Goal: Book appointment/travel/reservation

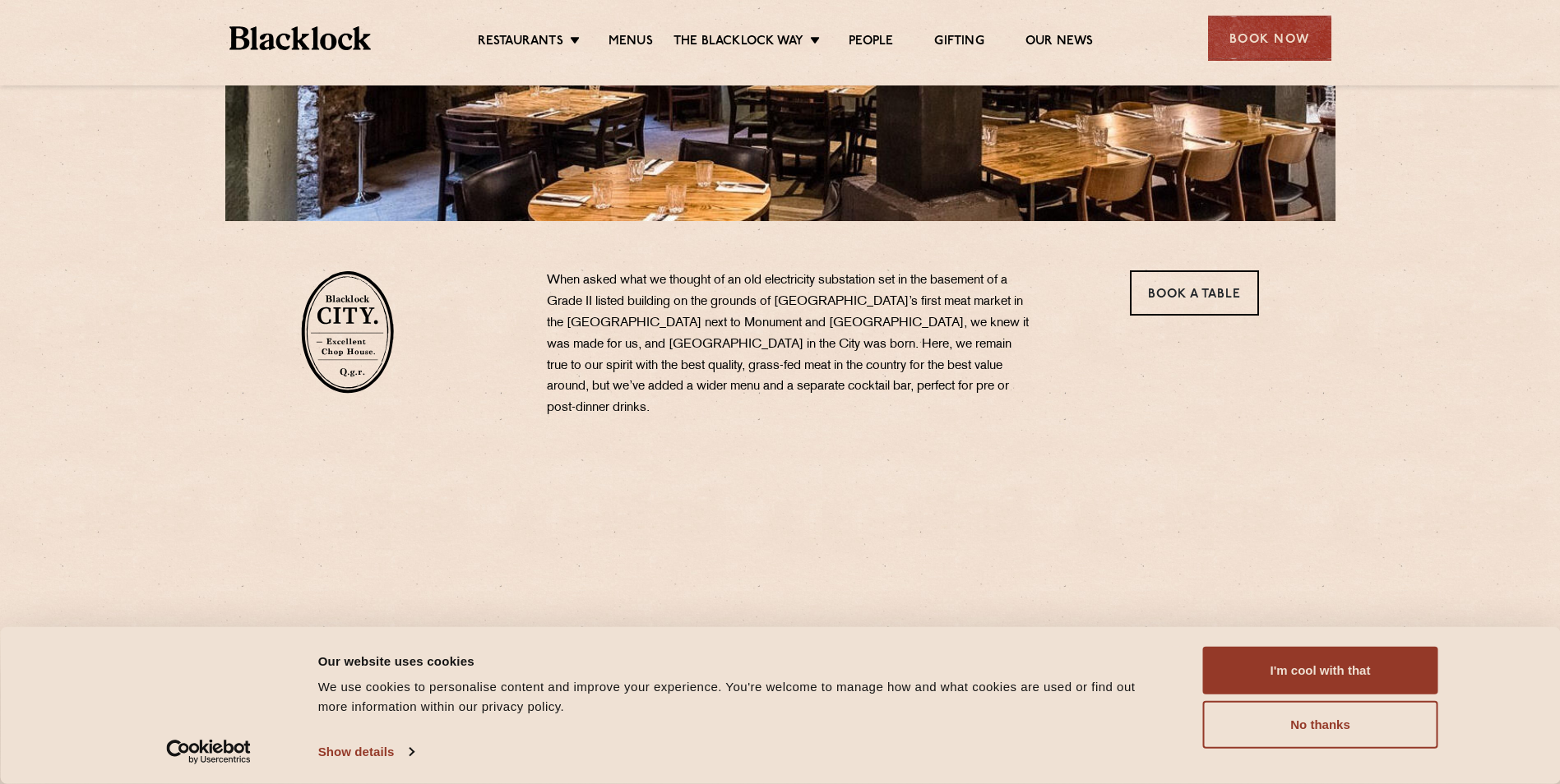
scroll to position [493, 0]
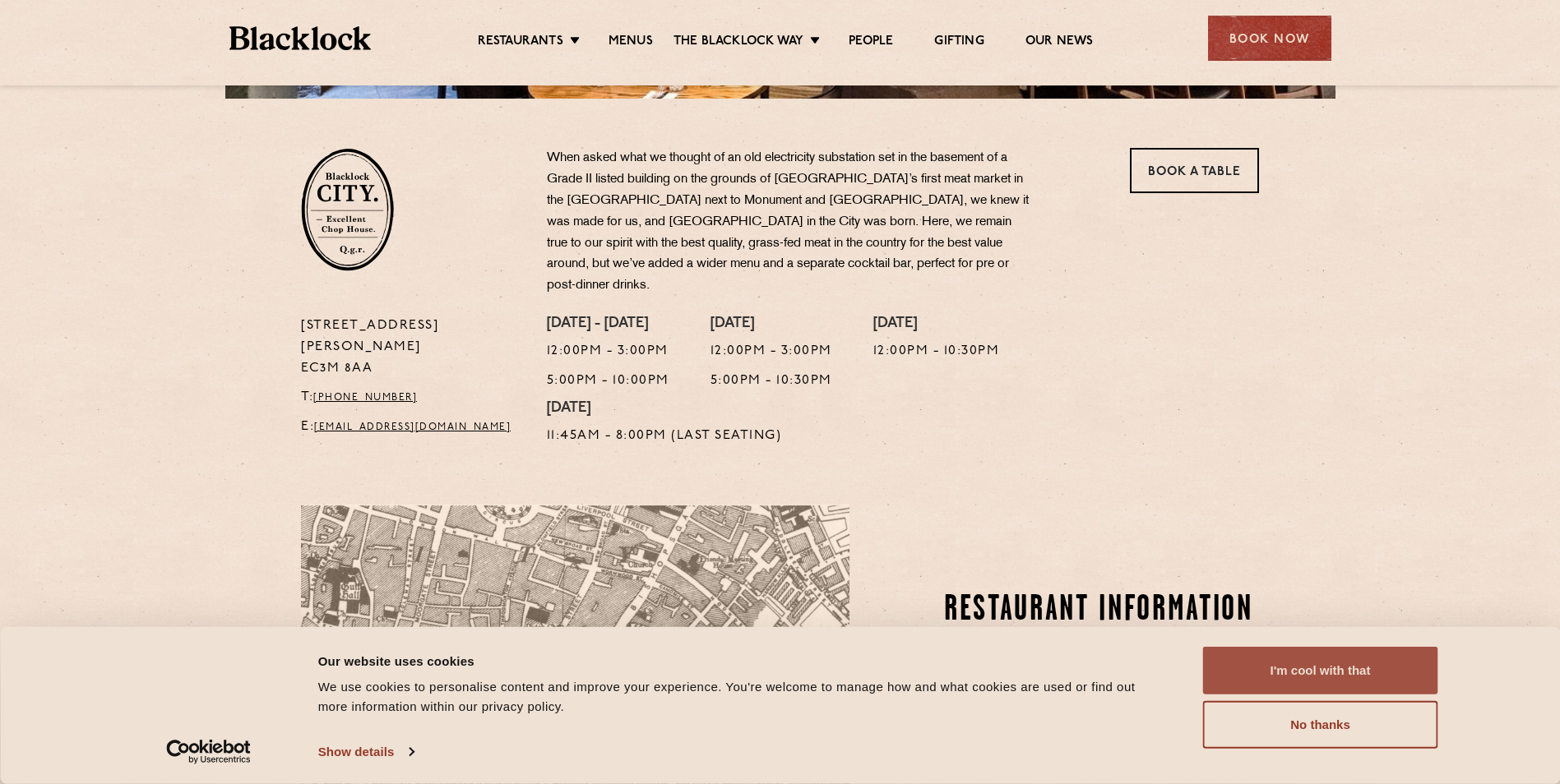
click at [1331, 682] on button "I'm cool with that" at bounding box center [1320, 671] width 235 height 48
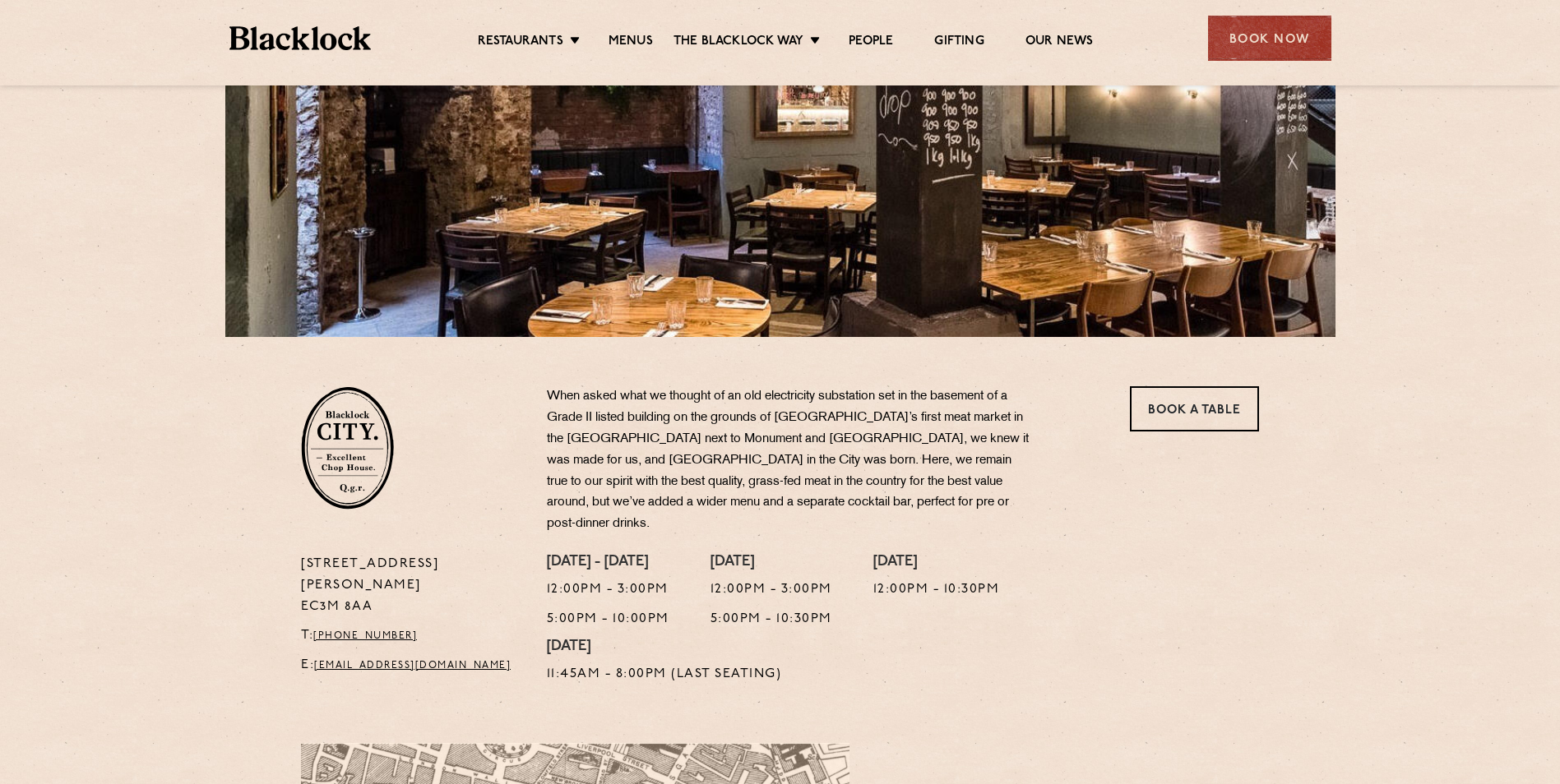
scroll to position [247, 0]
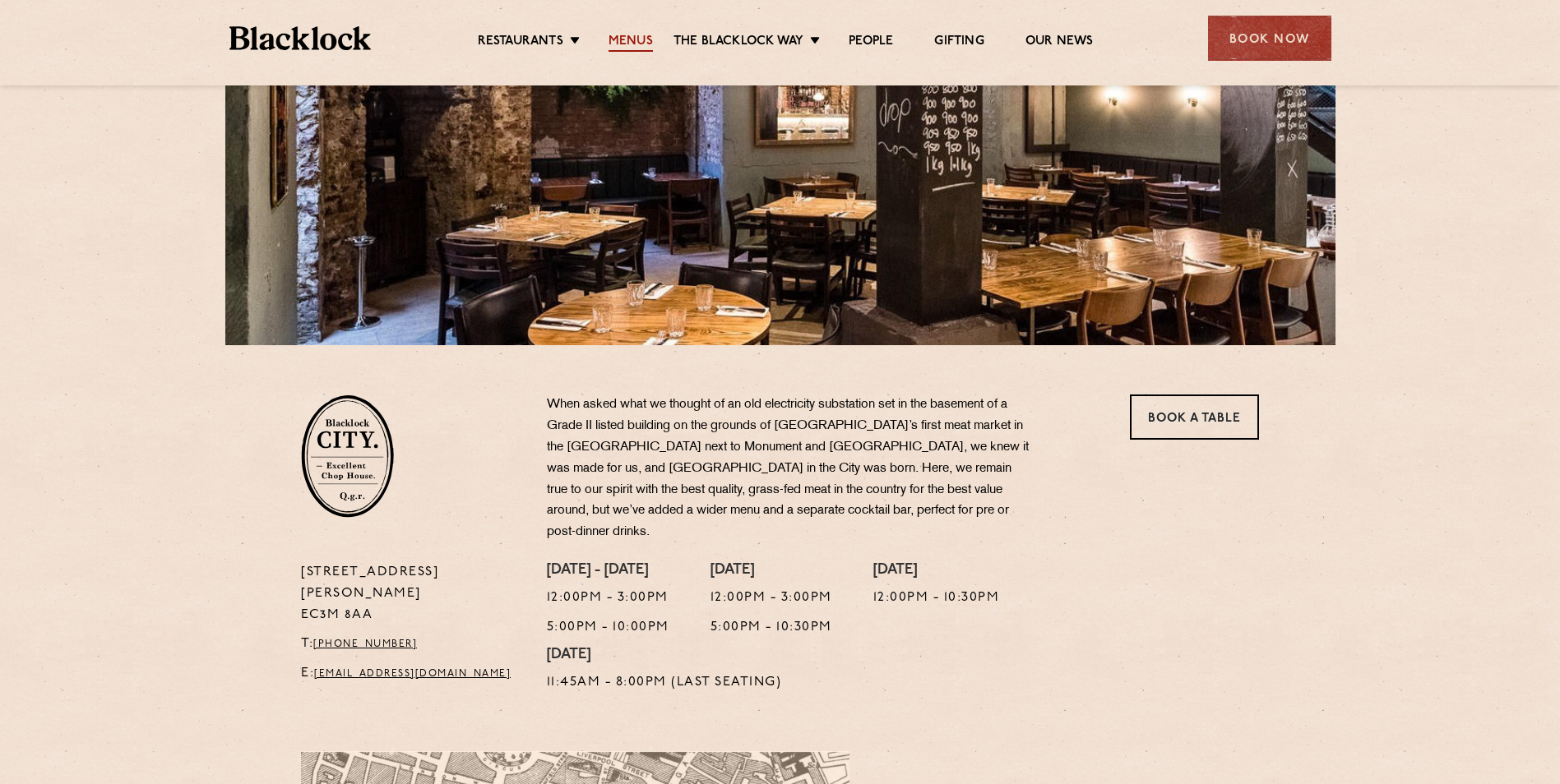
click at [627, 34] on link "Menus" at bounding box center [630, 43] width 44 height 18
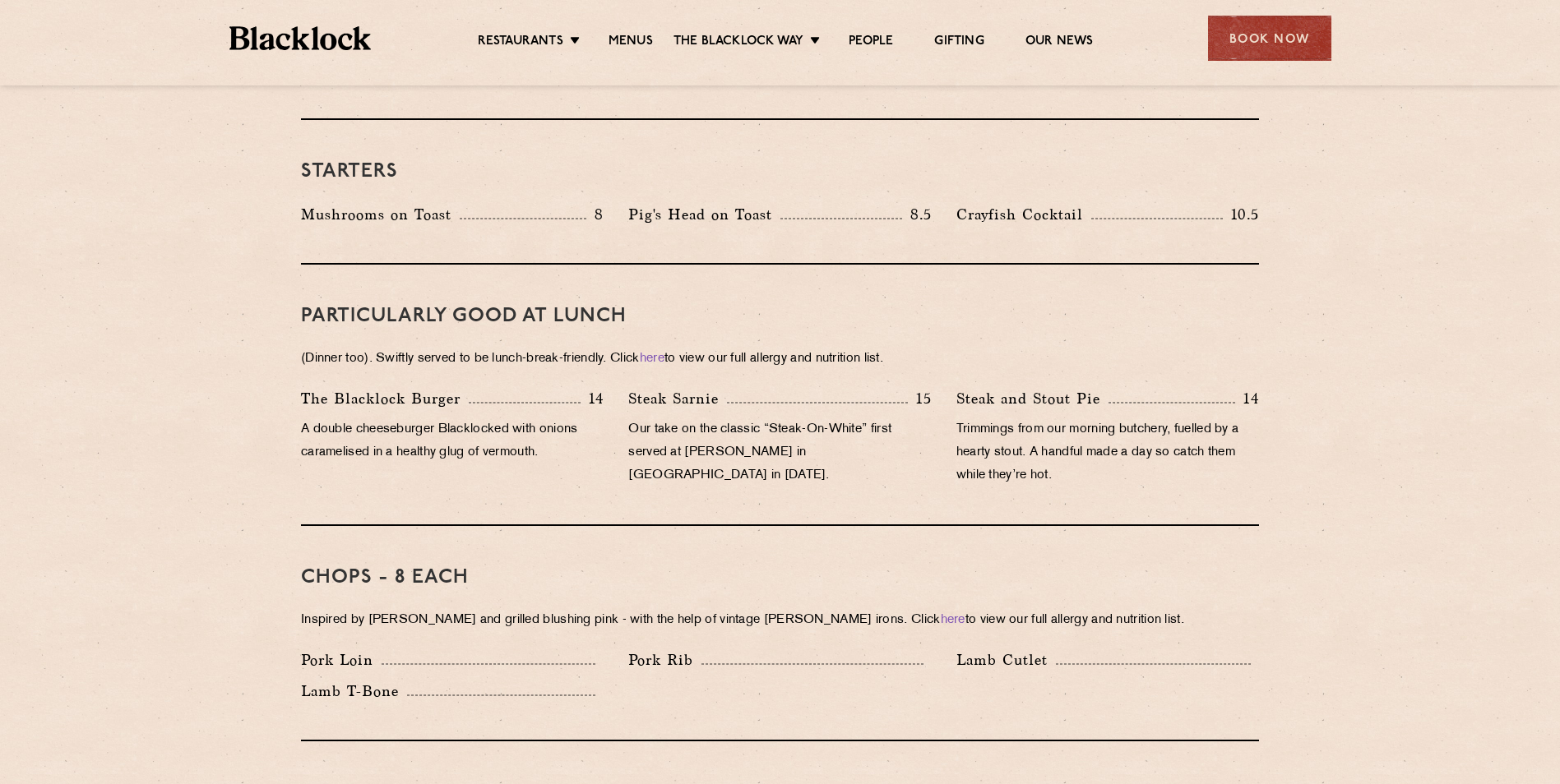
scroll to position [904, 0]
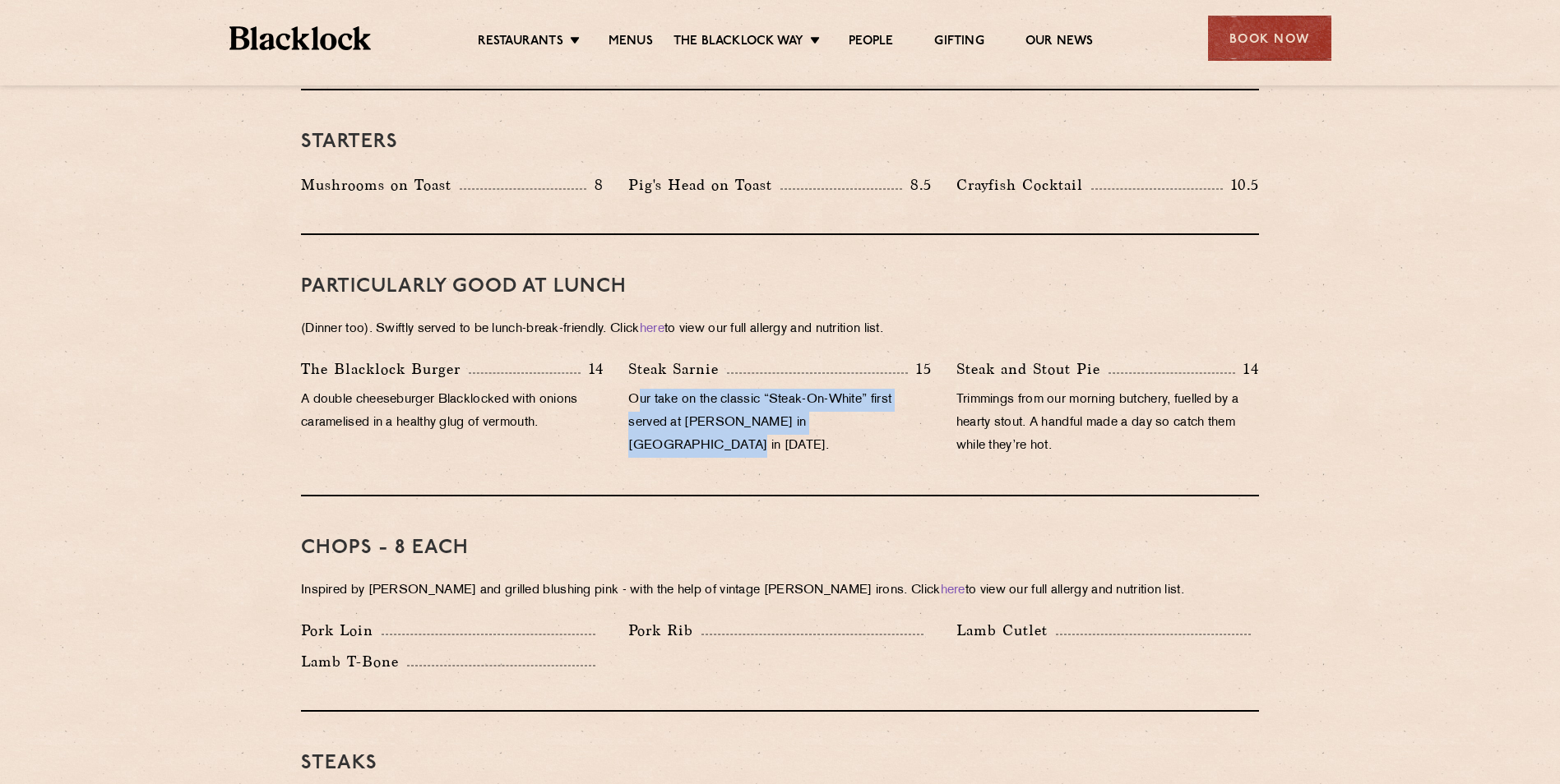
drag, startPoint x: 900, startPoint y: 401, endPoint x: 637, endPoint y: 373, distance: 264.5
click at [637, 389] on p "Our take on the classic “Steak-On-White” first served at Louis’ Lunch in New Ha…" at bounding box center [780, 423] width 303 height 69
drag, startPoint x: 637, startPoint y: 373, endPoint x: 758, endPoint y: 422, distance: 130.5
click at [760, 418] on div "Steak Sarnie 15 Our take on the classic “Steak-On-White” first served at Louis’…" at bounding box center [779, 412] width 327 height 109
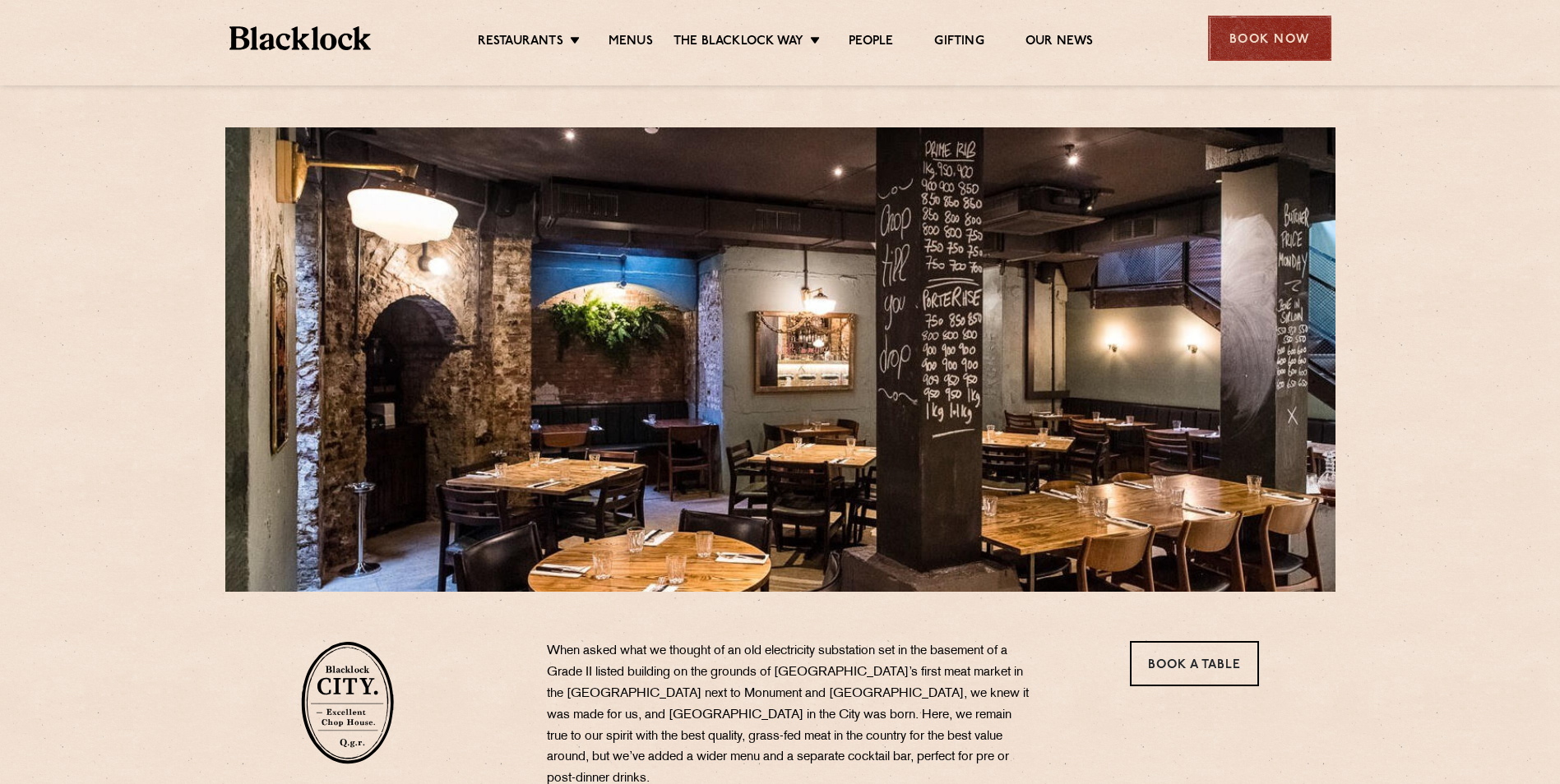
click at [1281, 32] on div "Book Now" at bounding box center [1269, 37] width 123 height 45
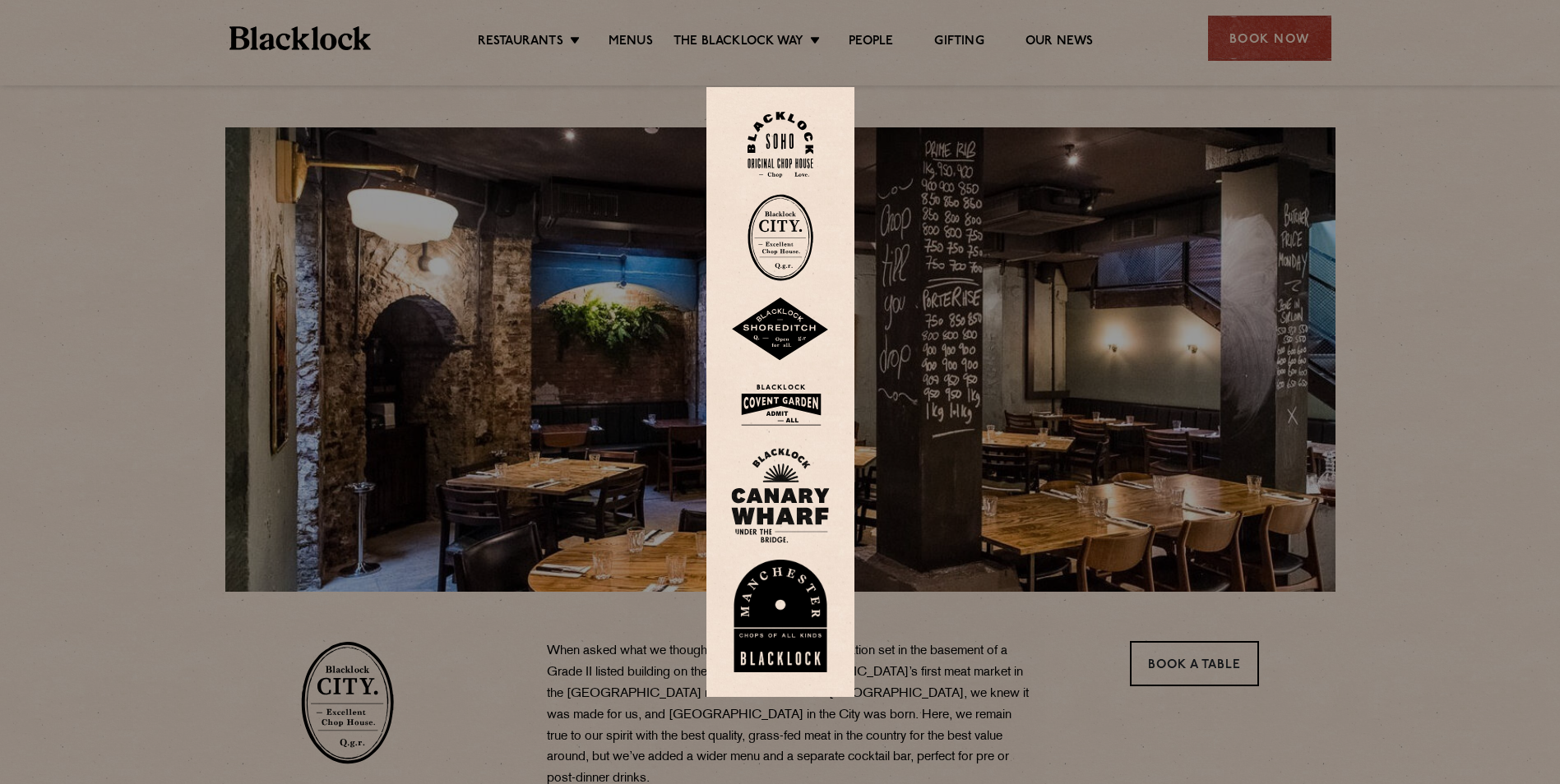
click at [793, 244] on img at bounding box center [780, 237] width 65 height 87
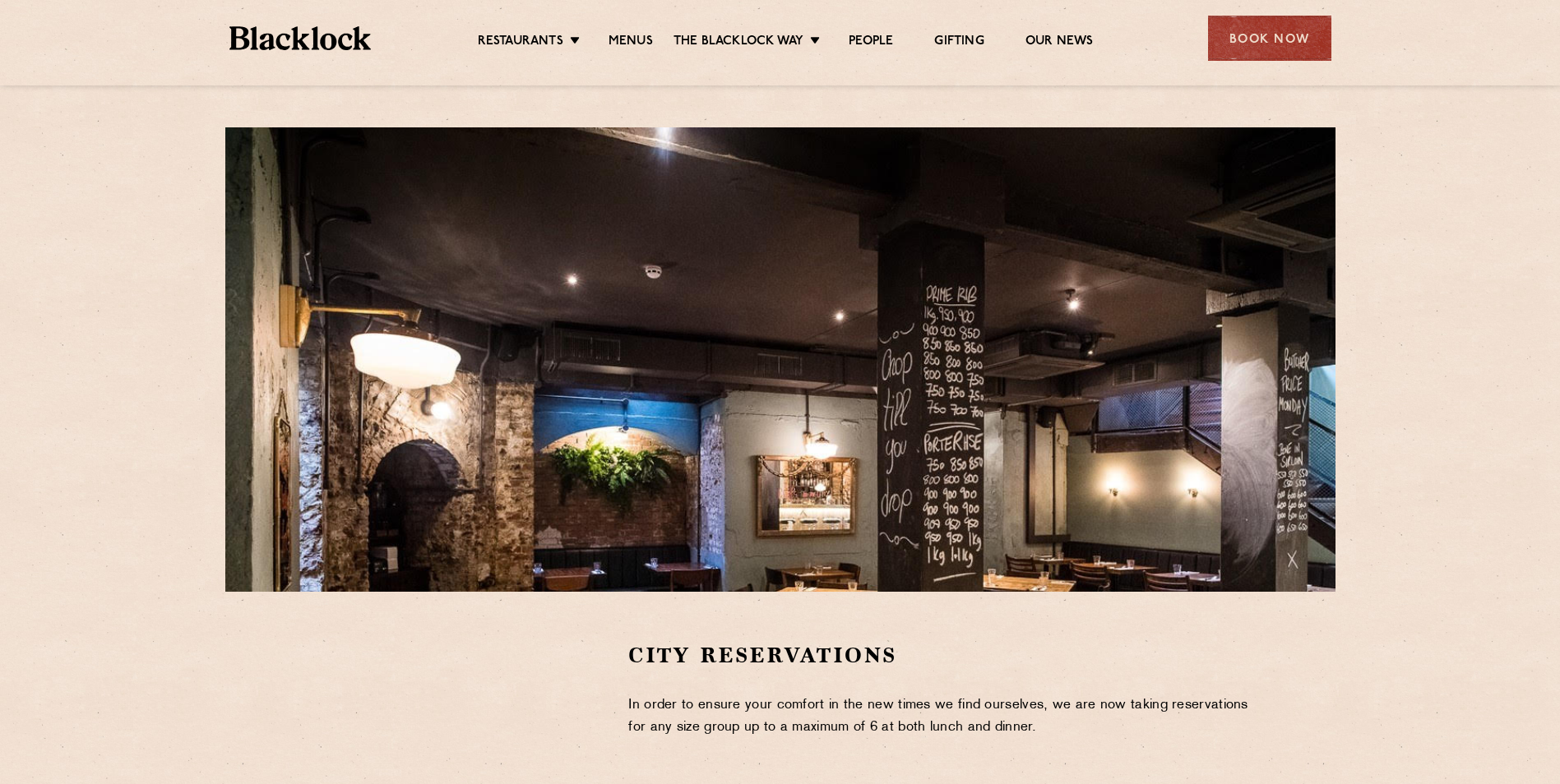
scroll to position [411, 0]
